Goal: Information Seeking & Learning: Check status

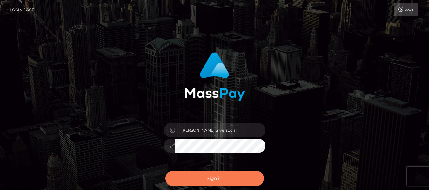
click at [217, 181] on button "Sign in" at bounding box center [215, 179] width 99 height 16
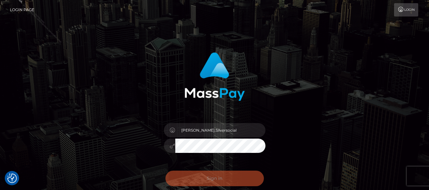
checkbox input "true"
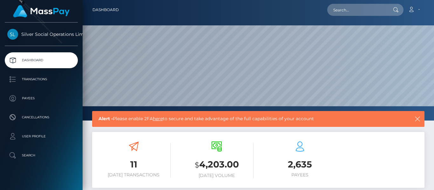
scroll to position [113, 104]
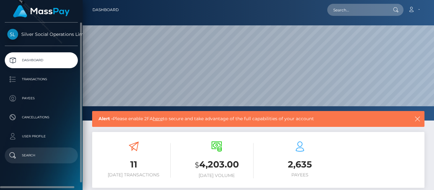
click at [38, 151] on p "Search" at bounding box center [41, 156] width 68 height 10
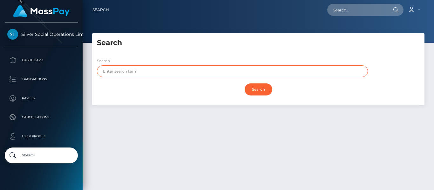
click at [201, 69] on input "text" at bounding box center [232, 71] width 271 height 12
paste input "230694913"
type input "230694913"
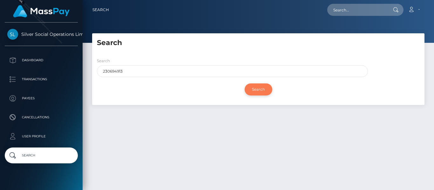
click at [257, 88] on input "Search" at bounding box center [259, 90] width 28 height 12
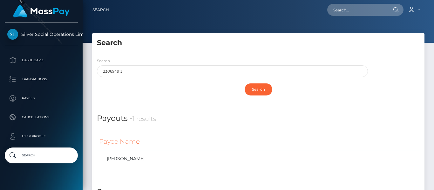
drag, startPoint x: 317, startPoint y: 150, endPoint x: 365, endPoint y: 118, distance: 57.5
click at [365, 118] on div "Payouts - 1 results Payee Name TYLER M PRICE" at bounding box center [258, 142] width 332 height 74
click at [124, 159] on link "TYLER M PRICE" at bounding box center [258, 158] width 318 height 9
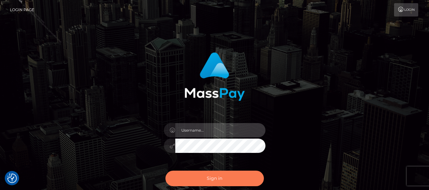
type input "[PERSON_NAME].Silversocial"
click at [214, 180] on button "Sign in" at bounding box center [215, 179] width 99 height 16
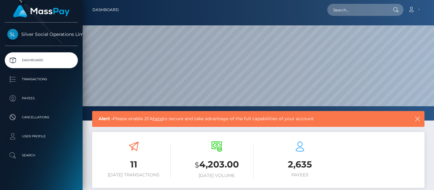
scroll to position [113, 104]
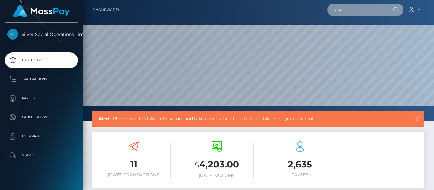
click at [359, 5] on input "text" at bounding box center [357, 10] width 60 height 12
paste input "310589"
type input "310589"
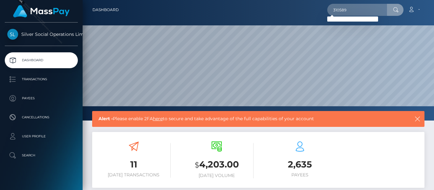
click at [399, 11] on icon at bounding box center [395, 9] width 5 height 5
click at [396, 10] on icon at bounding box center [395, 9] width 5 height 5
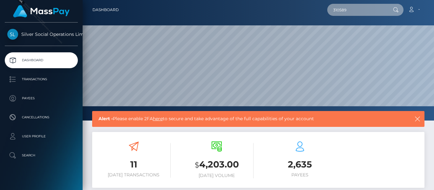
click at [348, 10] on input "310589" at bounding box center [357, 10] width 60 height 12
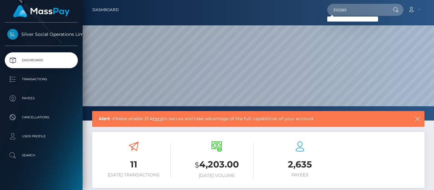
click at [254, 165] on div "Dashboard 310589 Loading... Loading... $" at bounding box center [259, 95] width 352 height 190
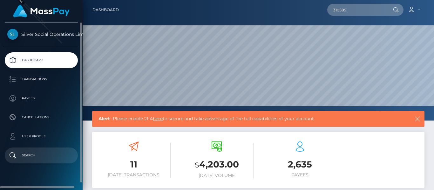
click at [30, 157] on p "Search" at bounding box center [41, 156] width 68 height 10
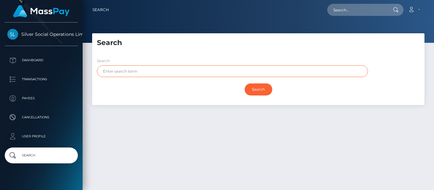
click at [123, 74] on input "text" at bounding box center [232, 71] width 271 height 12
paste input "310589"
type input "310589"
click at [245, 84] on input "Search" at bounding box center [259, 90] width 28 height 12
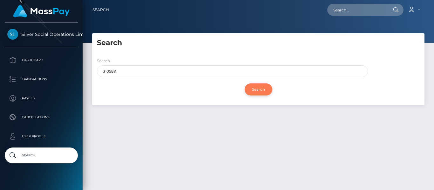
click at [262, 92] on input "Search" at bounding box center [259, 90] width 28 height 12
click at [259, 90] on input "Search" at bounding box center [259, 90] width 28 height 12
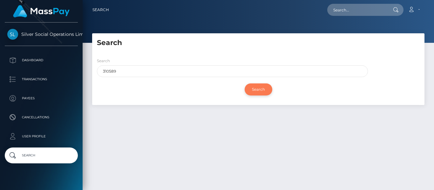
click at [259, 90] on input "Search" at bounding box center [259, 90] width 28 height 12
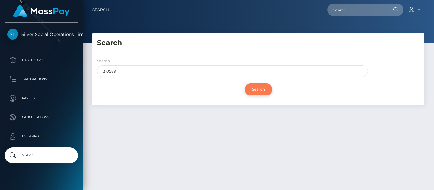
click at [259, 90] on input "Search" at bounding box center [259, 90] width 28 height 12
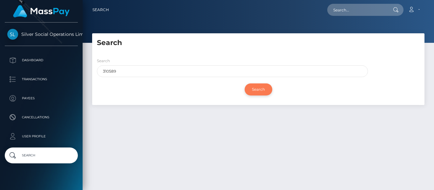
click at [259, 90] on input "Search" at bounding box center [259, 90] width 28 height 12
